Goal: Information Seeking & Learning: Understand process/instructions

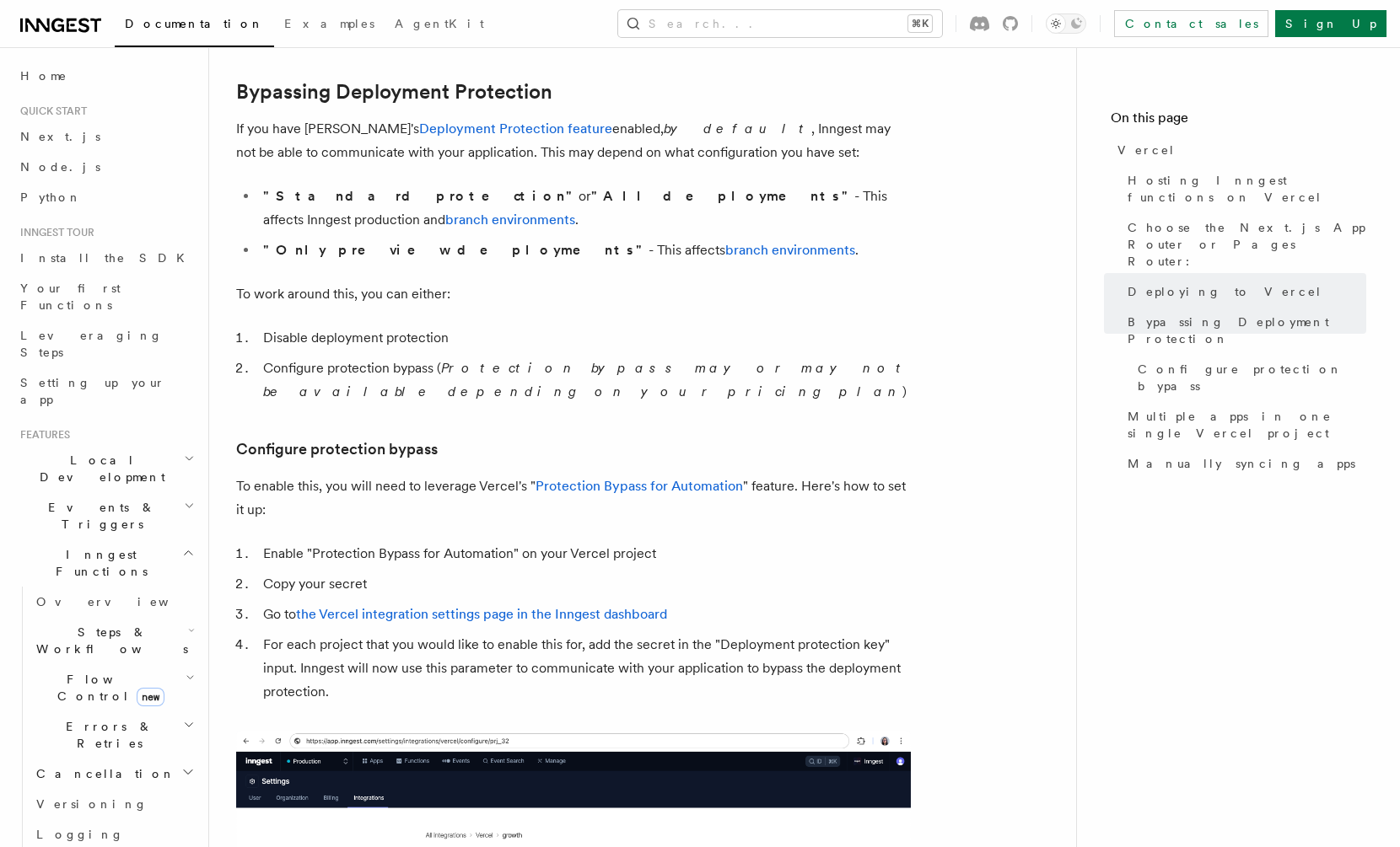
click at [601, 572] on li "Copy your secret" at bounding box center [584, 584] width 652 height 23
click at [725, 242] on link "branch environments" at bounding box center [790, 250] width 130 height 16
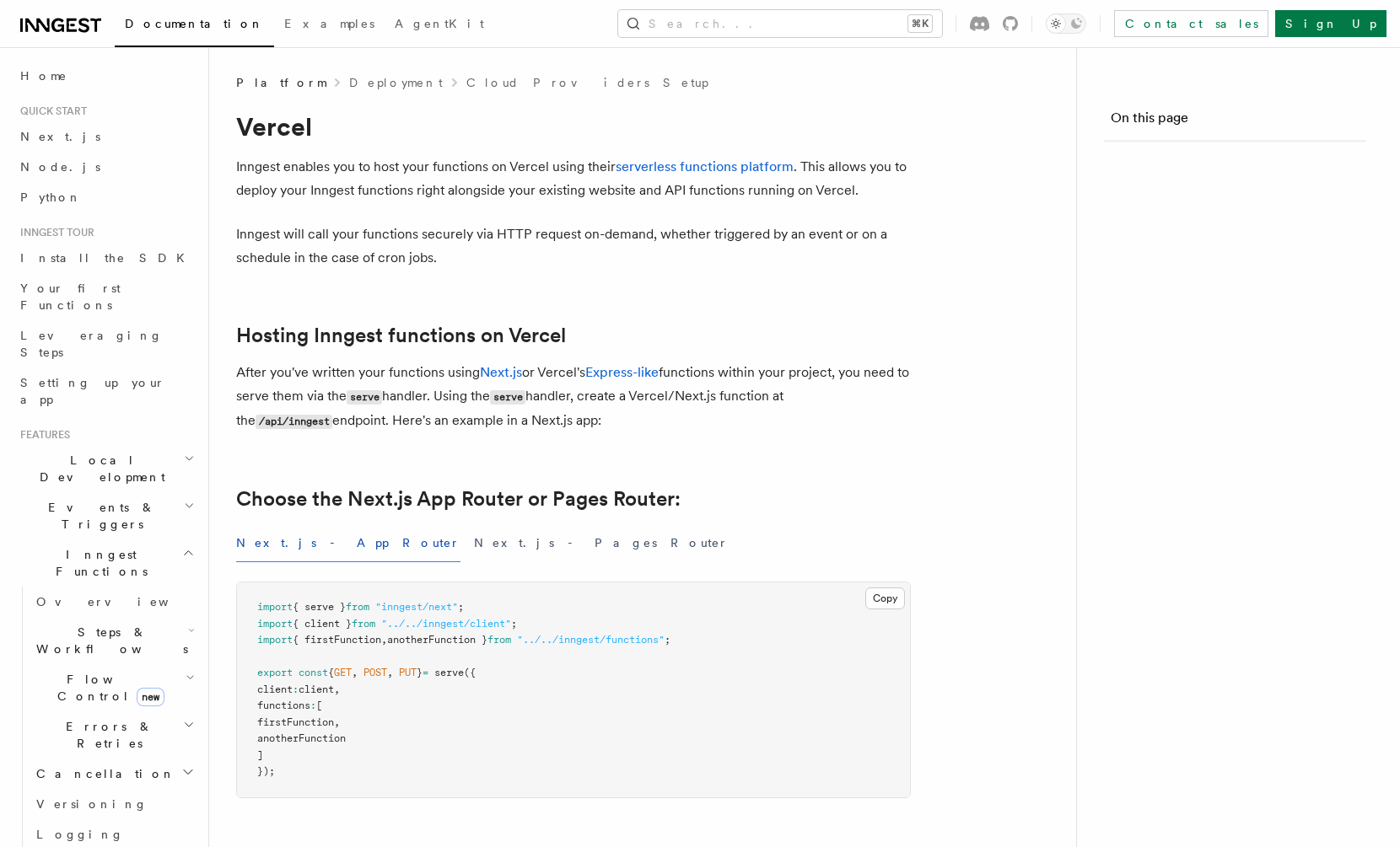
scroll to position [1246, 0]
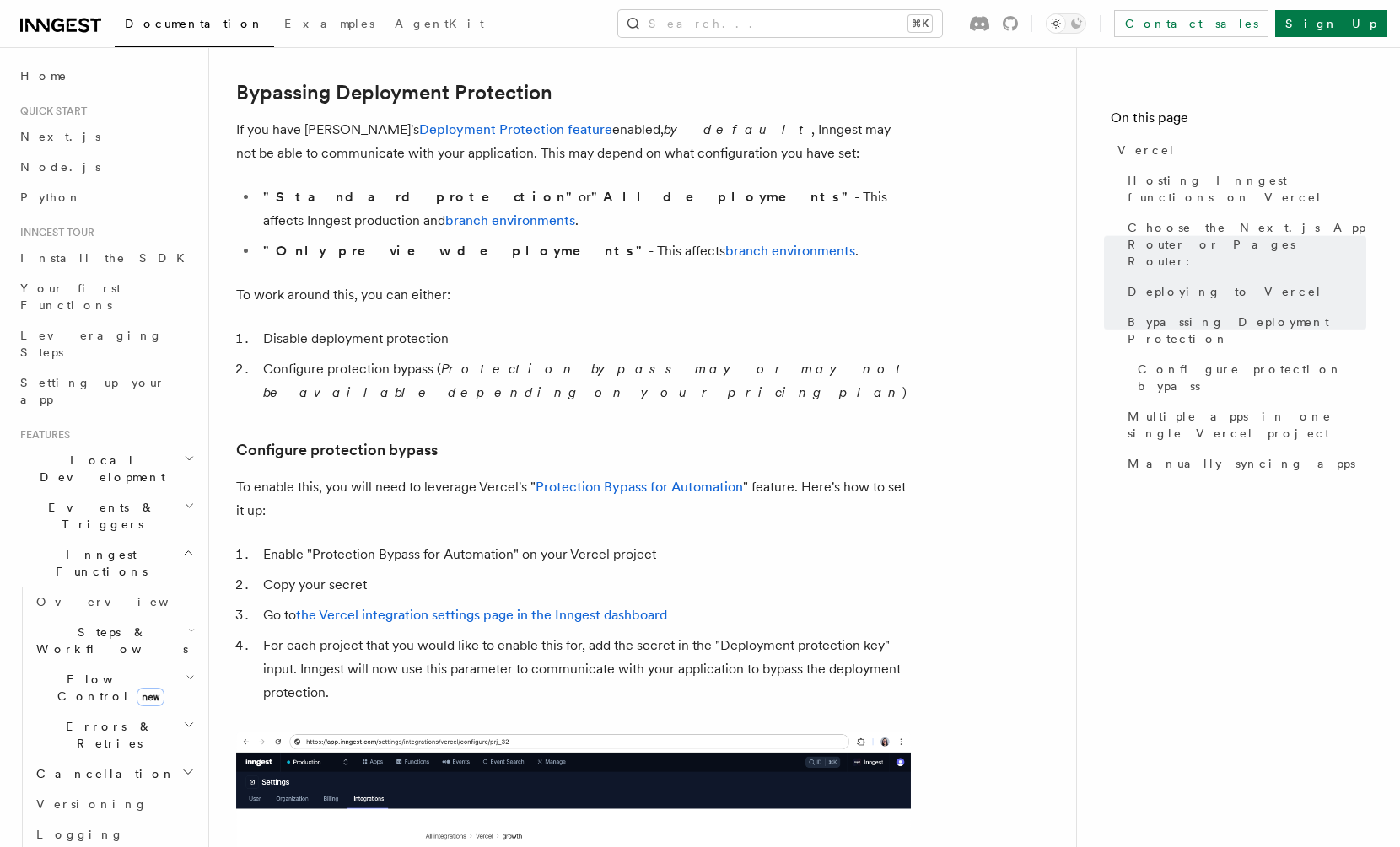
scroll to position [1246, 0]
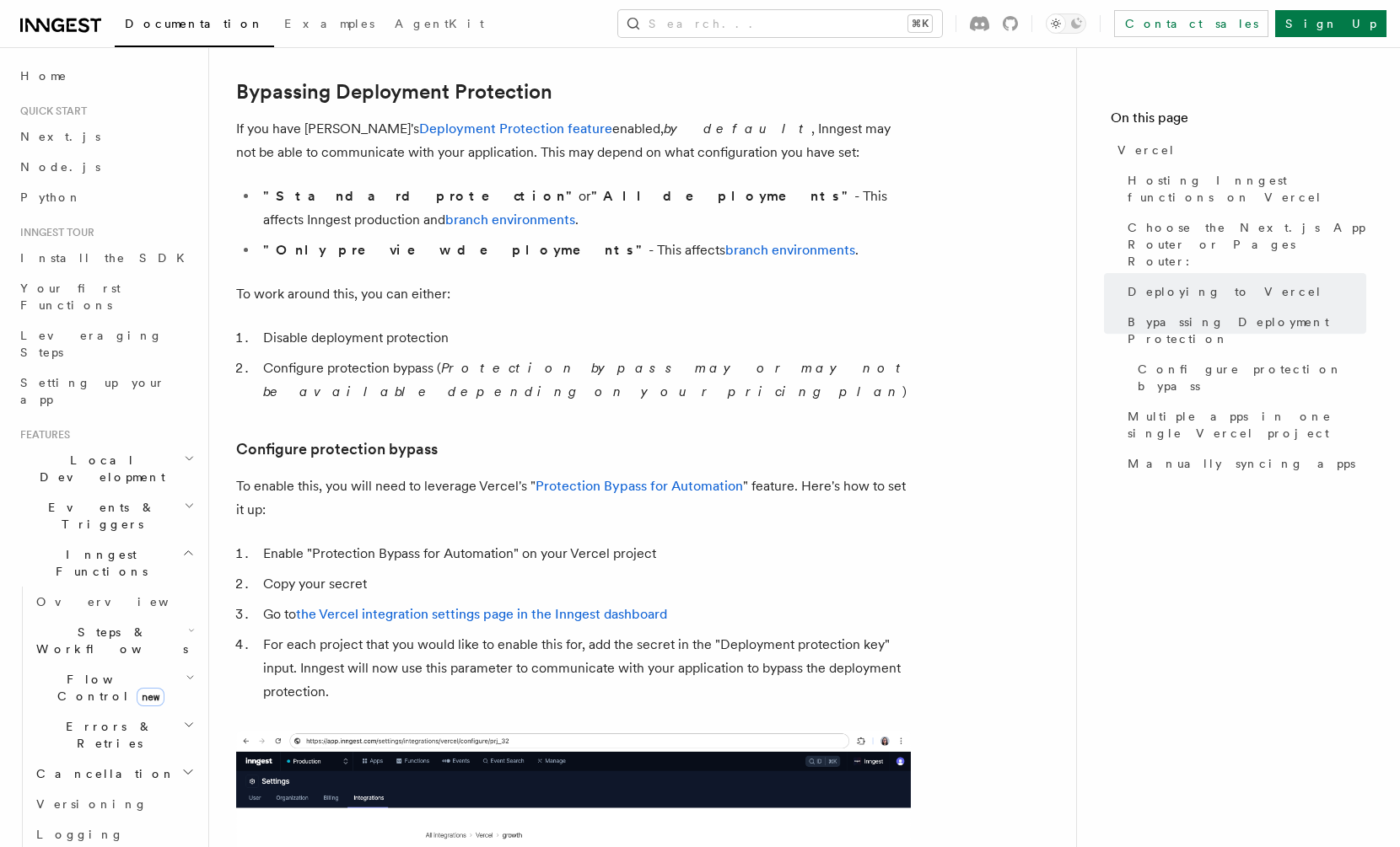
click at [638, 332] on ol "Disable deployment protection Configure protection bypass ( Protection bypass m…" at bounding box center [573, 365] width 675 height 77
click at [475, 132] on link "Deployment Protection feature" at bounding box center [515, 128] width 193 height 16
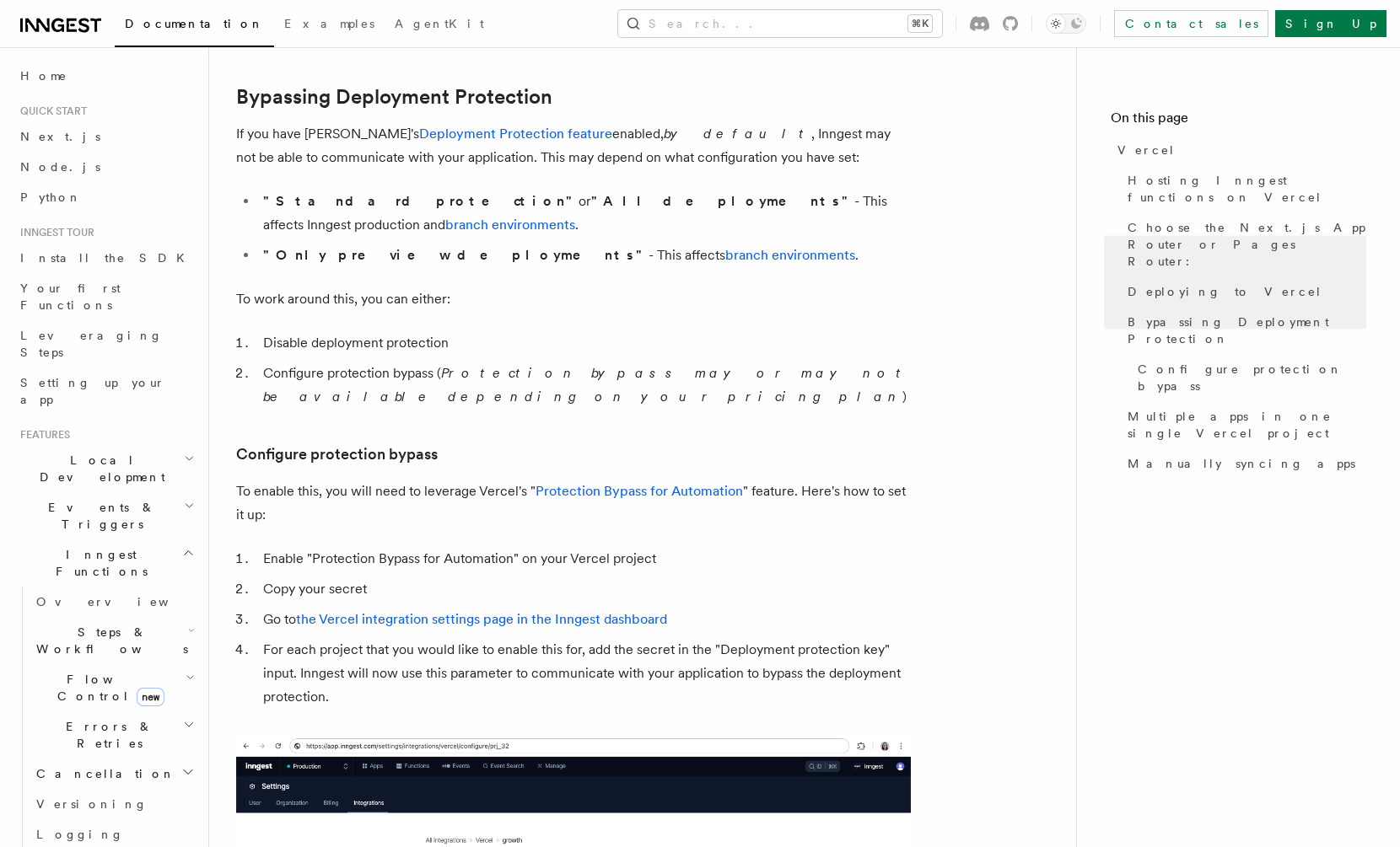
scroll to position [1246, 0]
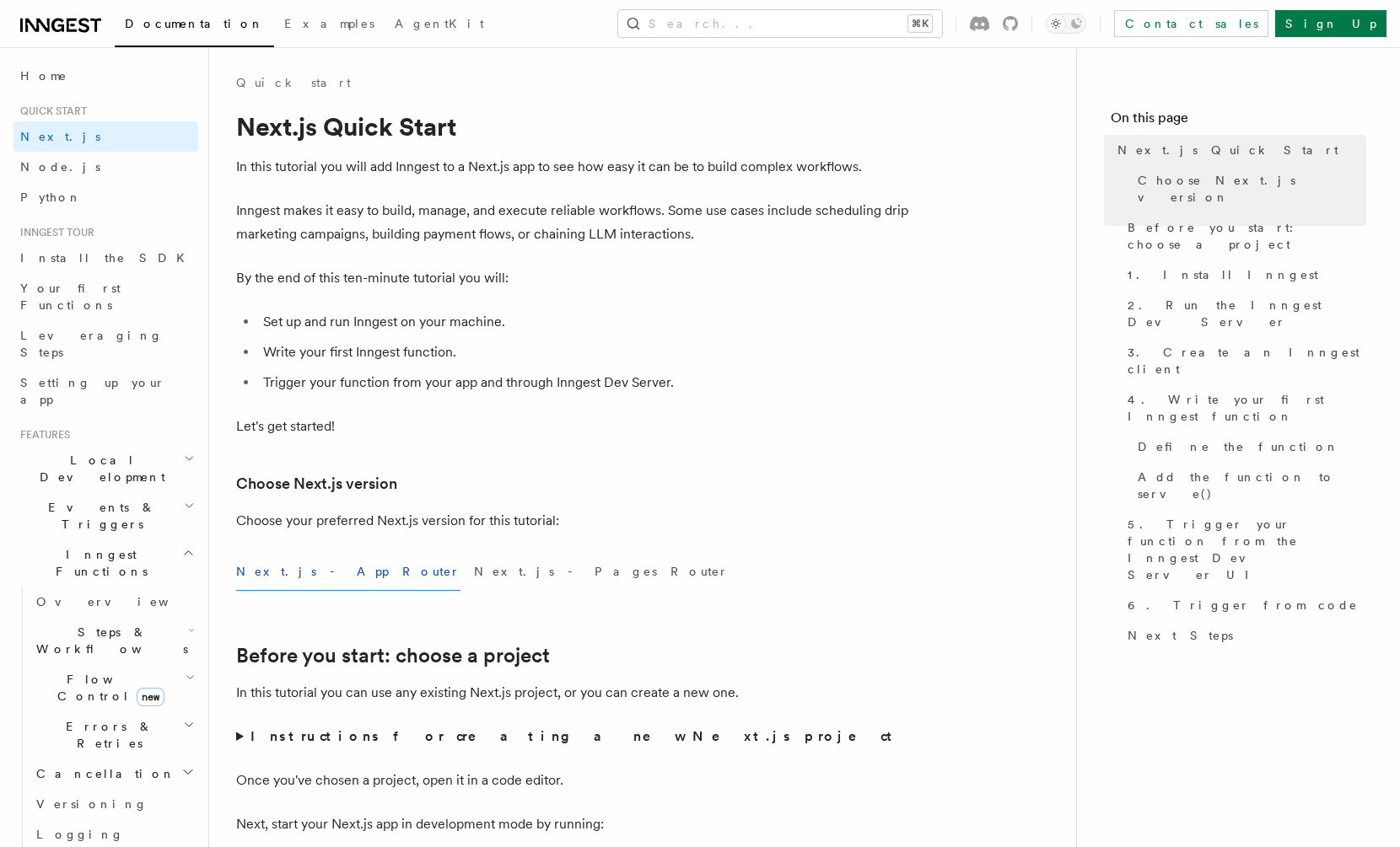
click at [612, 351] on li "Write your first Inngest function." at bounding box center [584, 352] width 652 height 23
drag, startPoint x: 236, startPoint y: 83, endPoint x: 465, endPoint y: 747, distance: 702.4
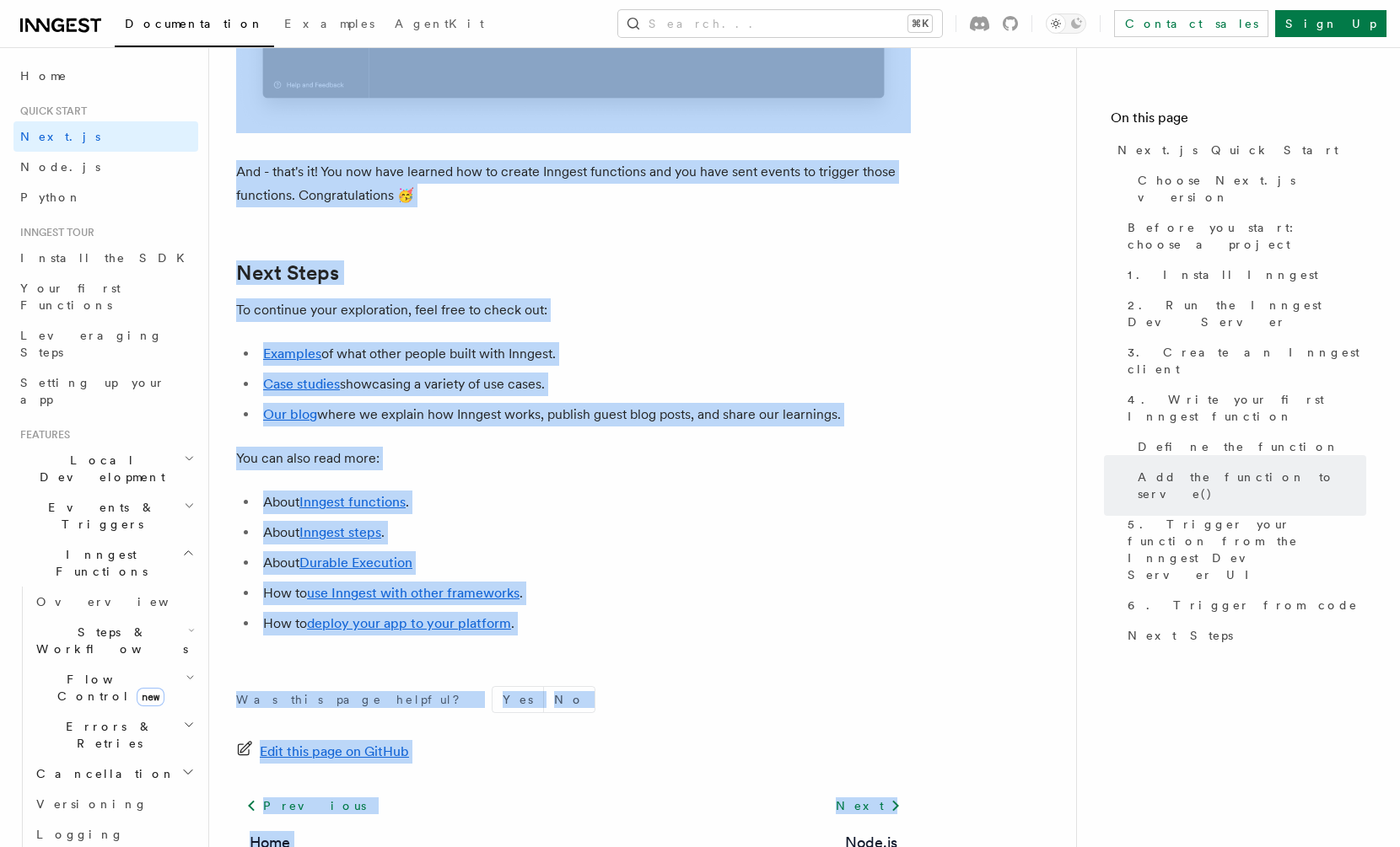
scroll to position [10376, 0]
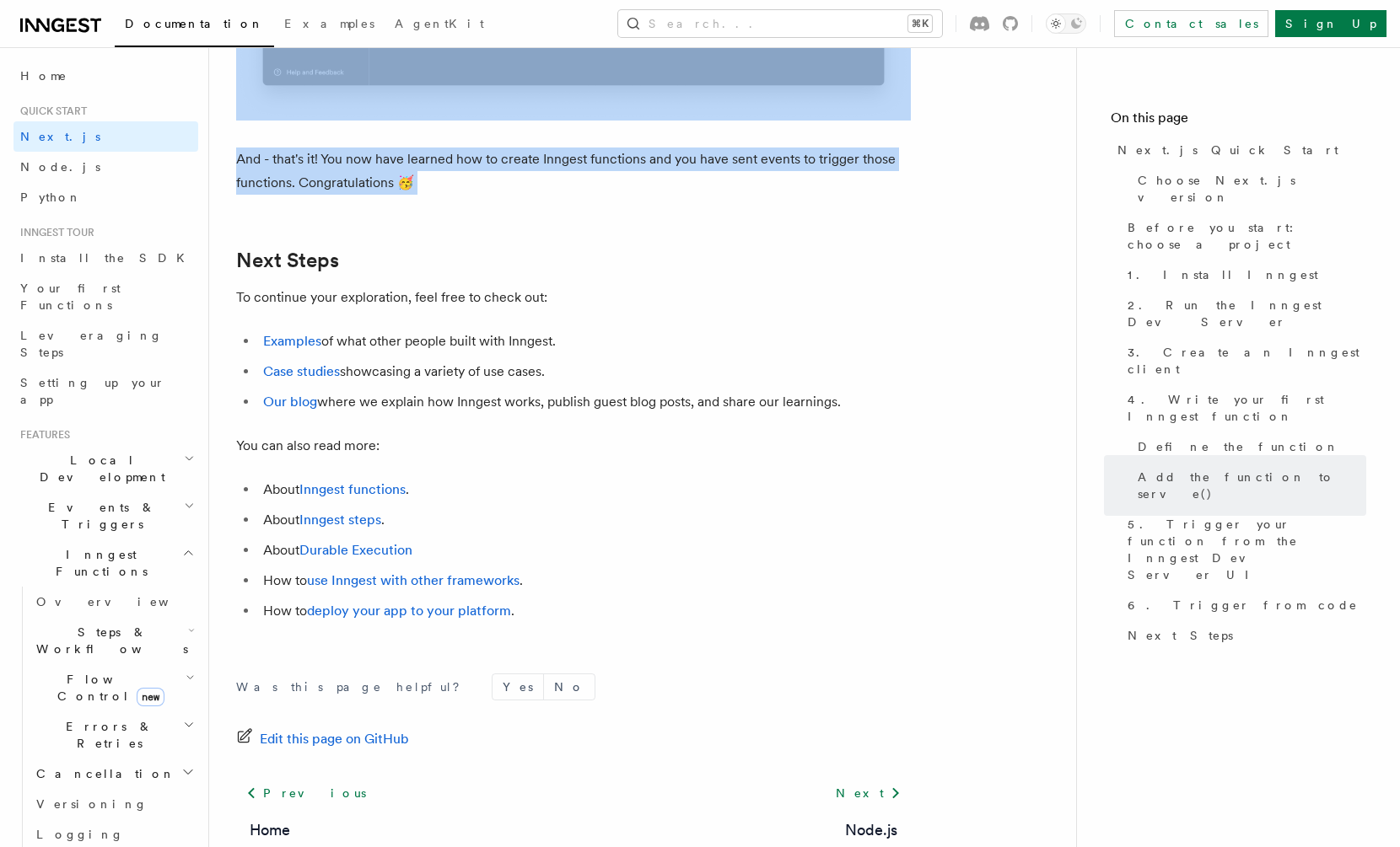
drag, startPoint x: 229, startPoint y: 78, endPoint x: 755, endPoint y: 269, distance: 559.6
copy article "Quick start Next.js Quick Start In this tutorial you will add Inngest to a Next…"
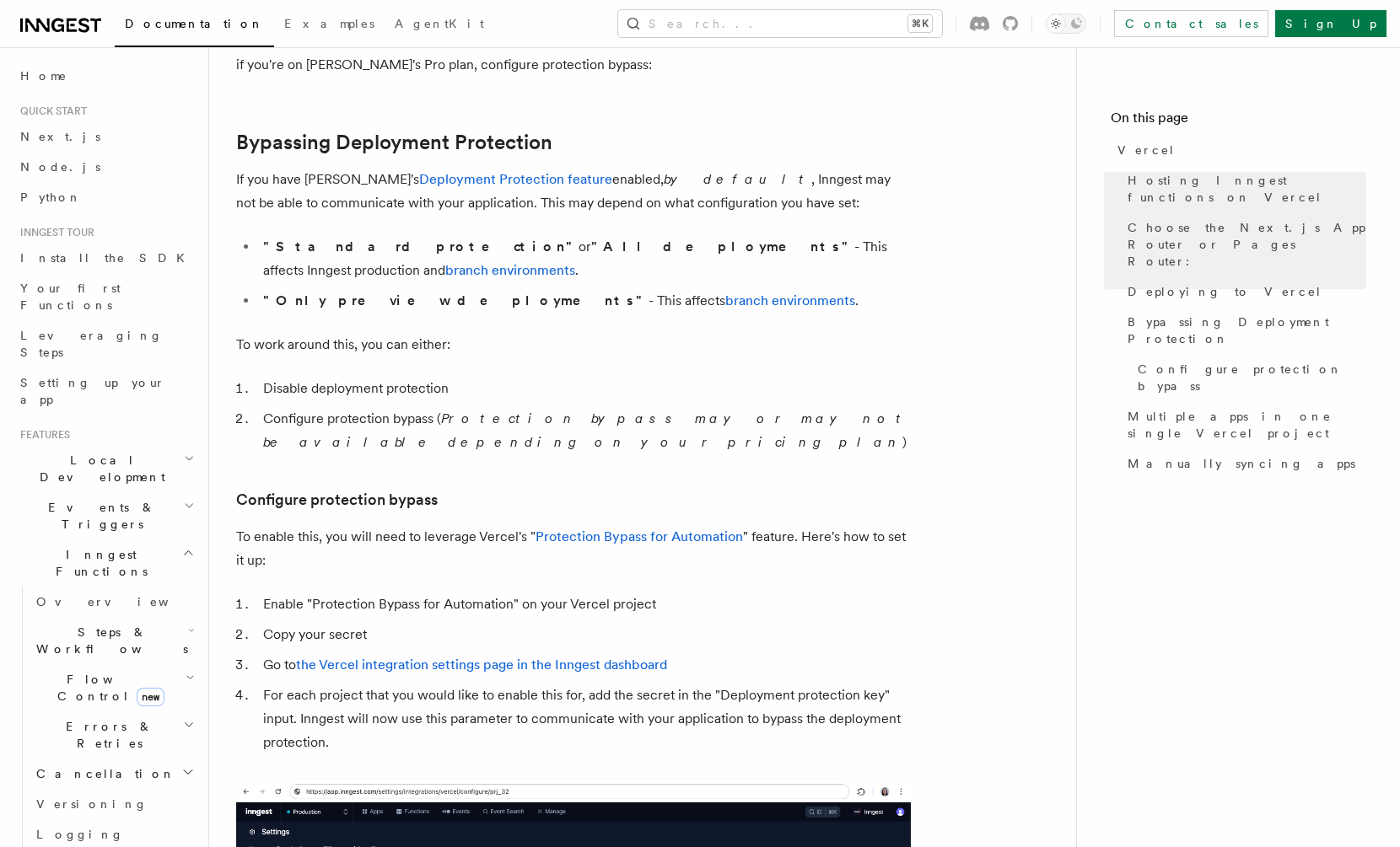
scroll to position [1246, 0]
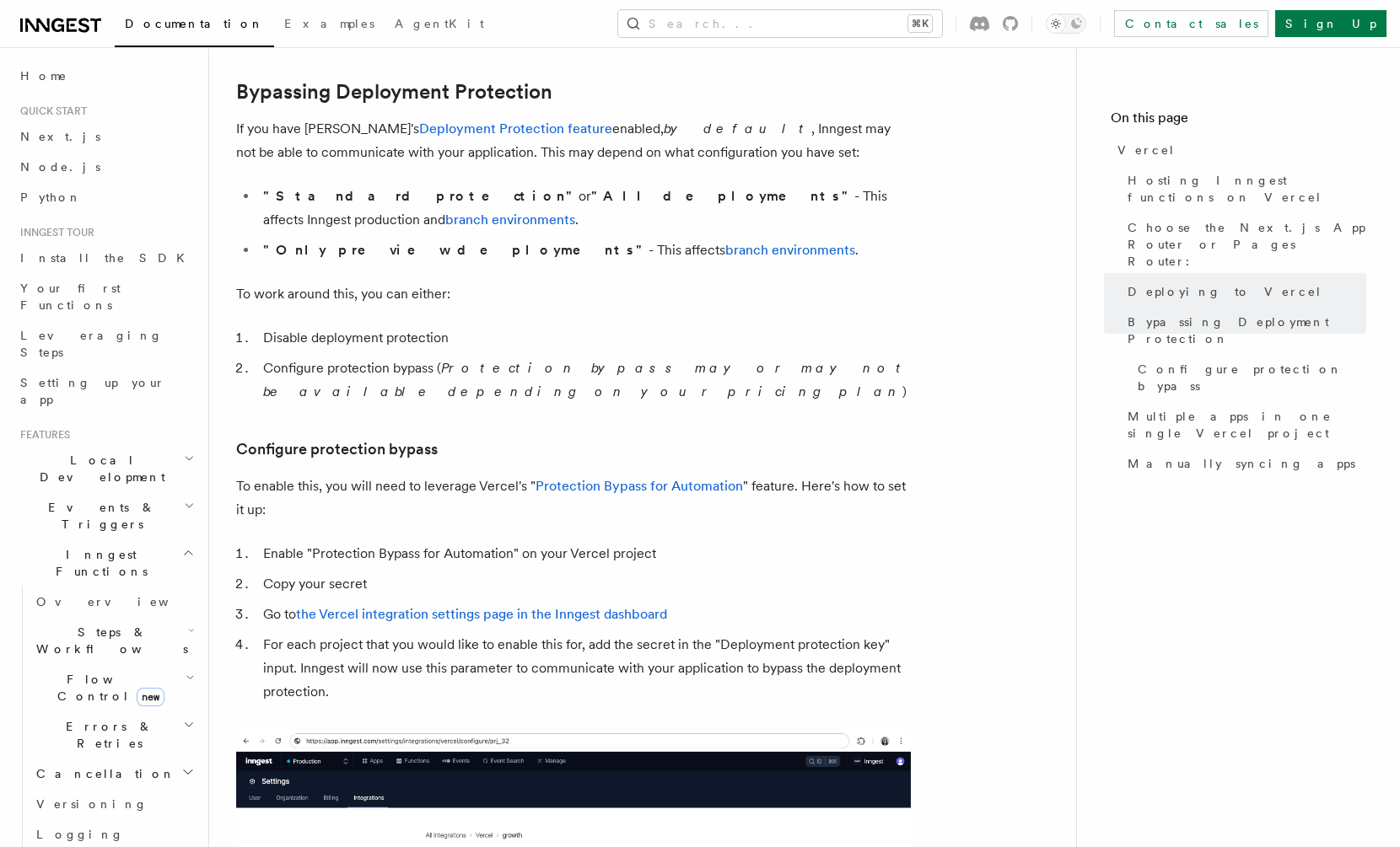
click at [498, 282] on p "To work around this, you can either:" at bounding box center [573, 294] width 675 height 23
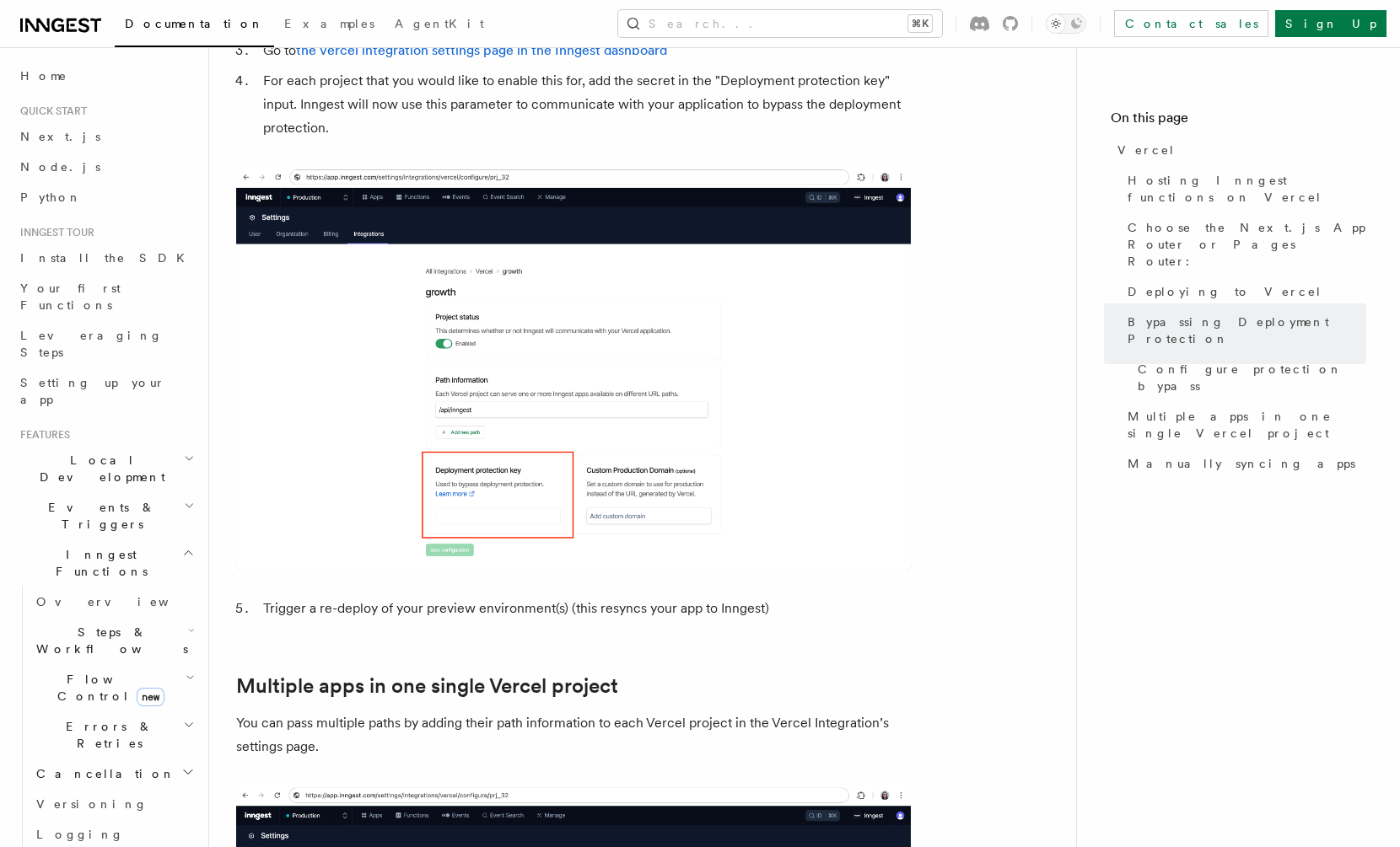
scroll to position [1702, 0]
